Goal: Task Accomplishment & Management: Use online tool/utility

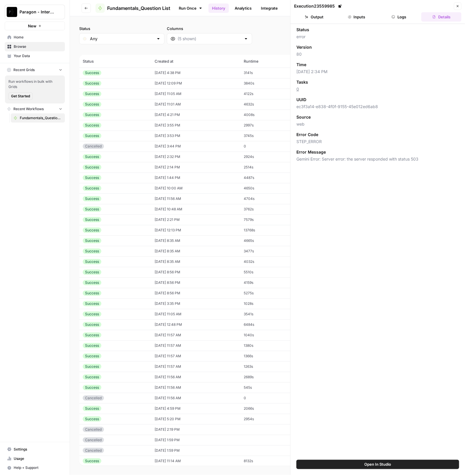
click at [48, 17] on button "Paragon - Internal Usage" at bounding box center [35, 12] width 60 height 15
click at [57, 54] on span "Paragon Intel - Bill / Ty / [PERSON_NAME] R&D" at bounding box center [56, 53] width 77 height 6
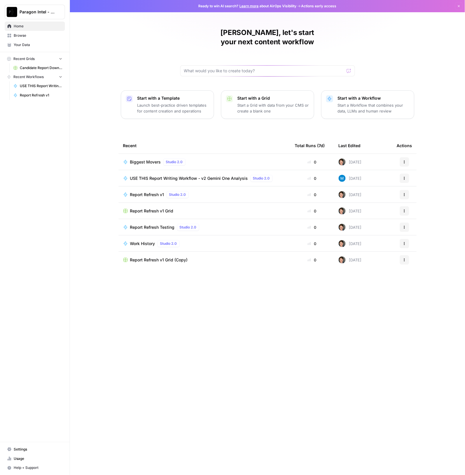
click at [173, 170] on td "USE THIS Report Writing Workflow - v2 Gemini One Analysis Studio 2.0" at bounding box center [205, 178] width 172 height 16
click at [173, 175] on span "USE THIS Report Writing Workflow - v2 Gemini One Analysis" at bounding box center [189, 178] width 118 height 6
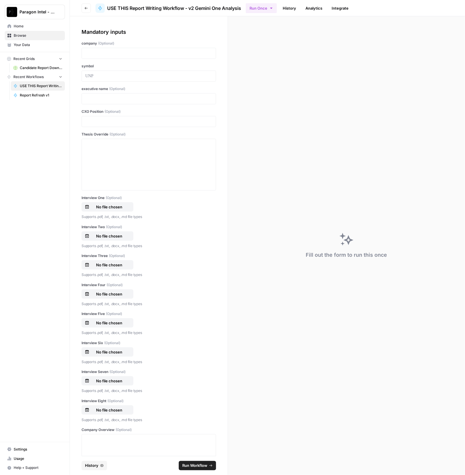
click at [287, 5] on link "History" at bounding box center [289, 7] width 20 height 9
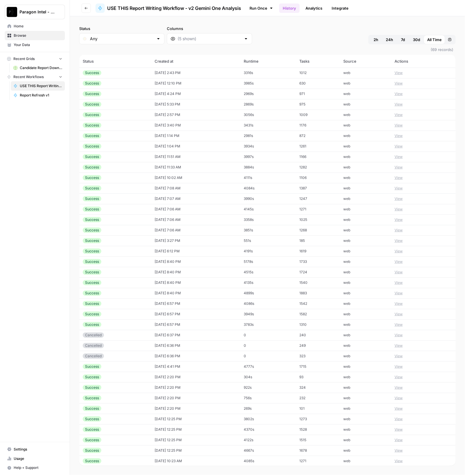
click at [128, 75] on td "Success" at bounding box center [115, 73] width 72 height 10
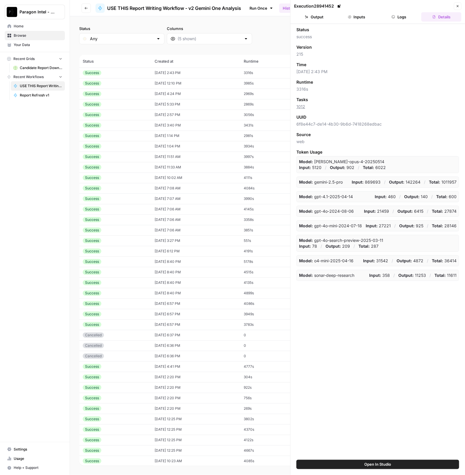
click at [320, 19] on button "Output" at bounding box center [314, 16] width 40 height 9
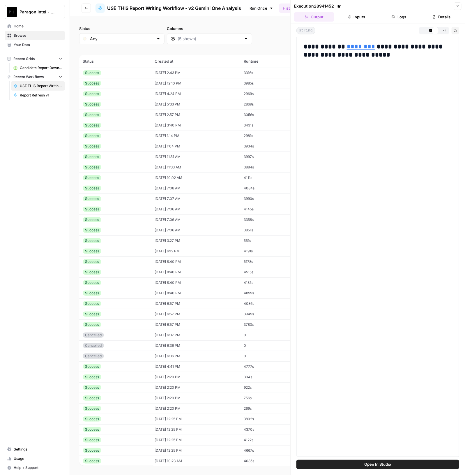
click at [358, 18] on button "Inputs" at bounding box center [357, 16] width 40 height 9
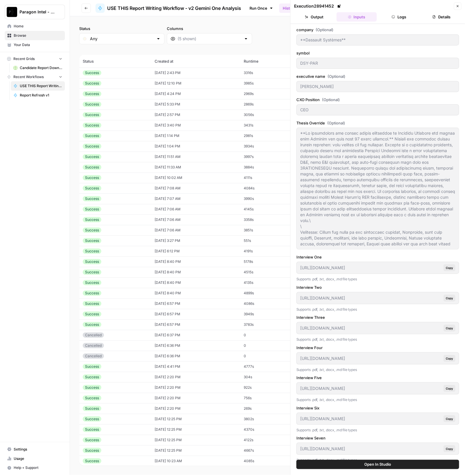
click at [323, 20] on button "Output" at bounding box center [314, 16] width 40 height 9
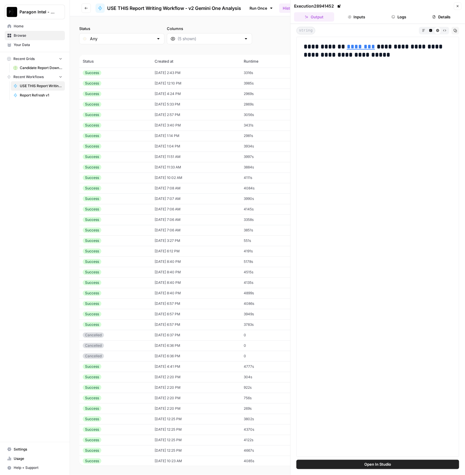
click at [360, 51] on h3 "**********" at bounding box center [378, 51] width 149 height 16
click at [357, 48] on link "********" at bounding box center [361, 46] width 28 height 6
click at [123, 69] on td "Success" at bounding box center [115, 73] width 72 height 10
click at [352, 17] on button "Inputs" at bounding box center [357, 16] width 40 height 9
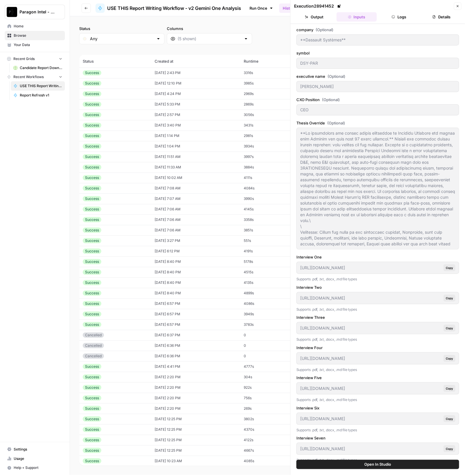
click at [85, 9] on icon "button" at bounding box center [85, 7] width 3 height 3
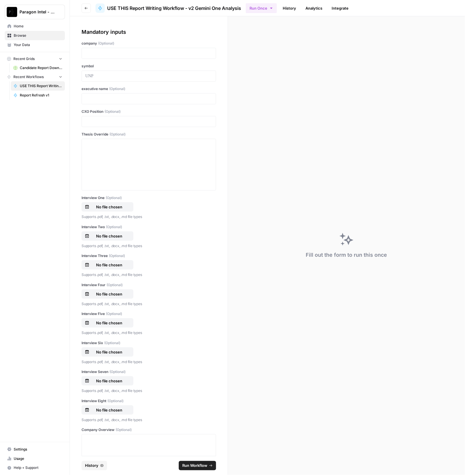
click at [98, 461] on button "History" at bounding box center [95, 465] width 26 height 9
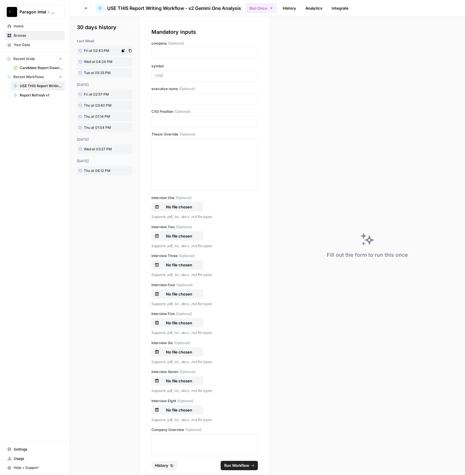
click at [95, 50] on span "Fri at 02:43 PM" at bounding box center [96, 50] width 25 height 5
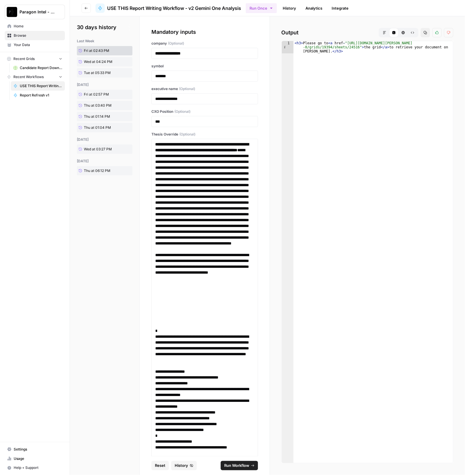
click at [242, 465] on span "Run Workflow" at bounding box center [236, 466] width 25 height 6
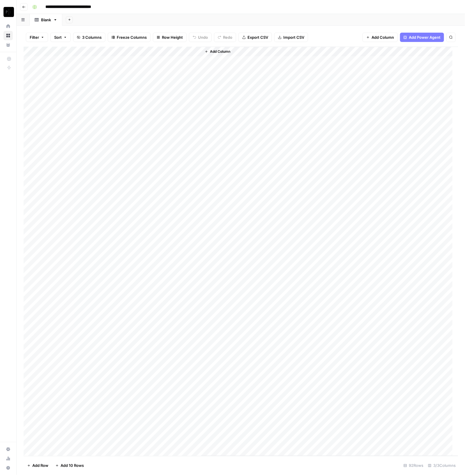
click at [91, 52] on div "Add Column" at bounding box center [241, 251] width 435 height 409
click at [83, 91] on span "Sort Ascending" at bounding box center [80, 92] width 51 height 6
click at [127, 122] on div "Add Column" at bounding box center [241, 251] width 435 height 409
click at [146, 123] on div "Add Column" at bounding box center [241, 251] width 435 height 409
